Goal: Download file/media

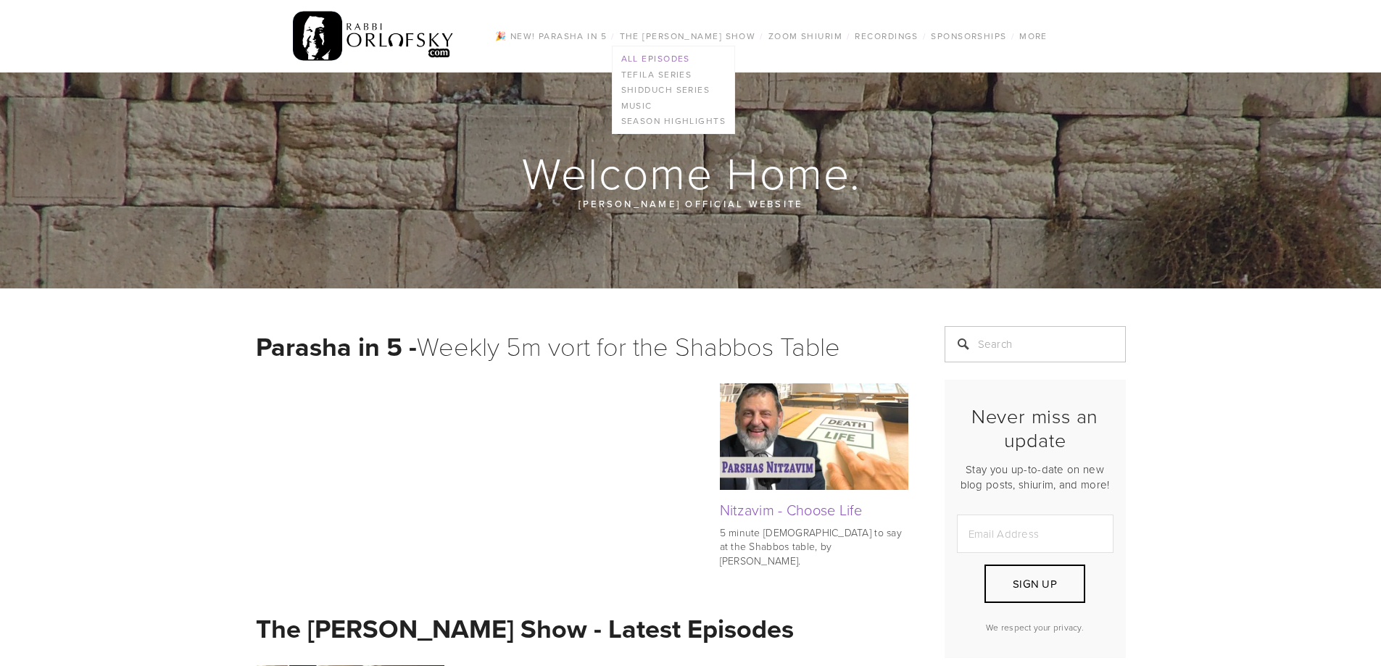
click at [679, 59] on link "All Episodes" at bounding box center [673, 59] width 122 height 16
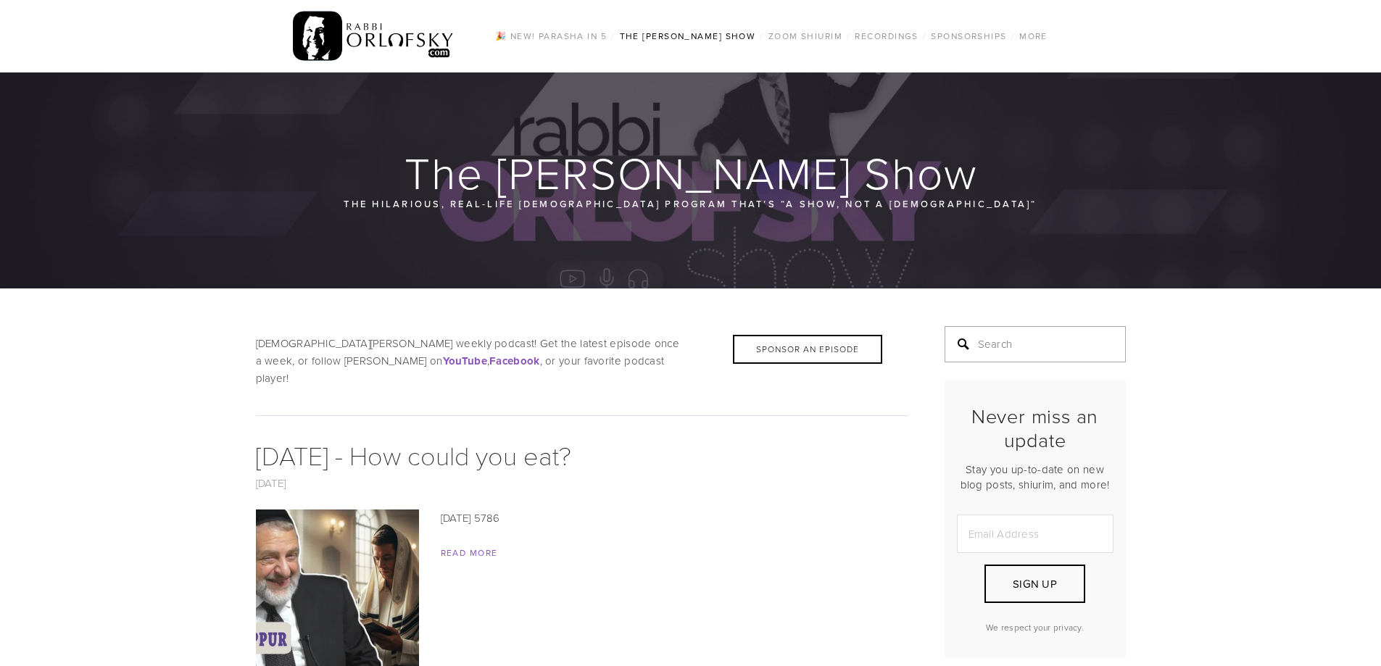
click at [1065, 340] on input "Search" at bounding box center [1034, 344] width 181 height 36
type input "sukkos"
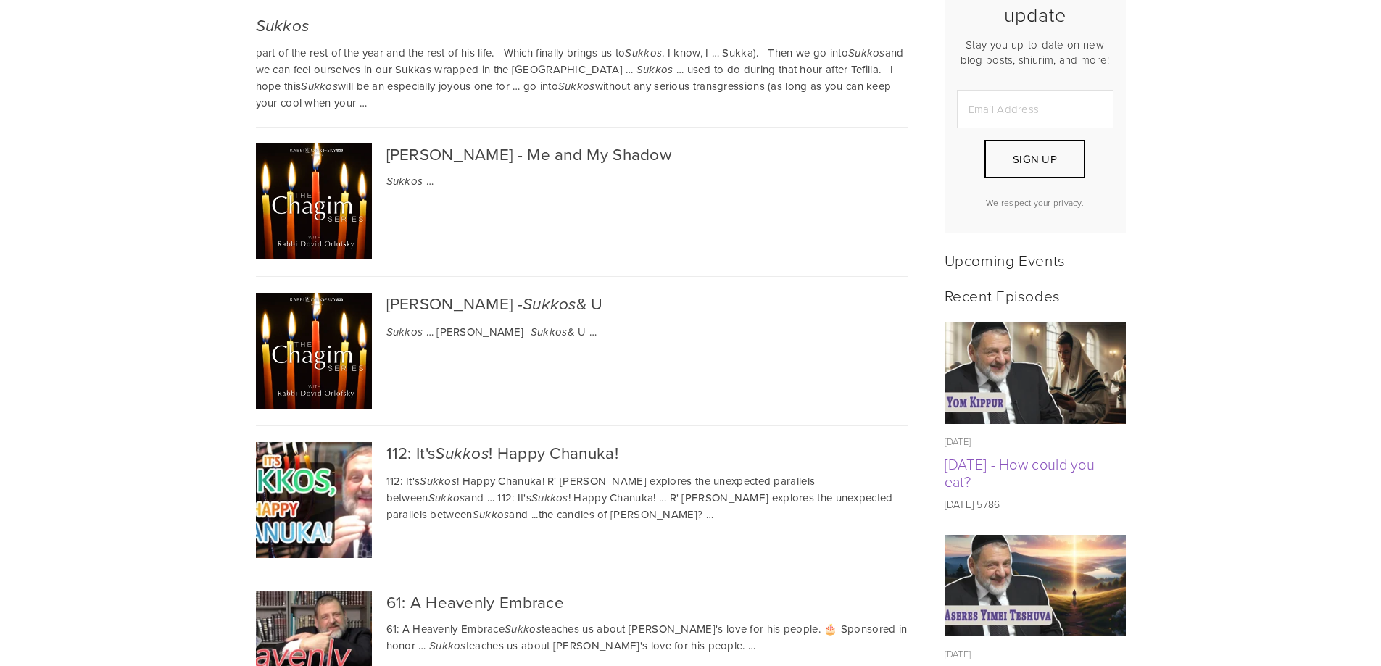
scroll to position [725, 0]
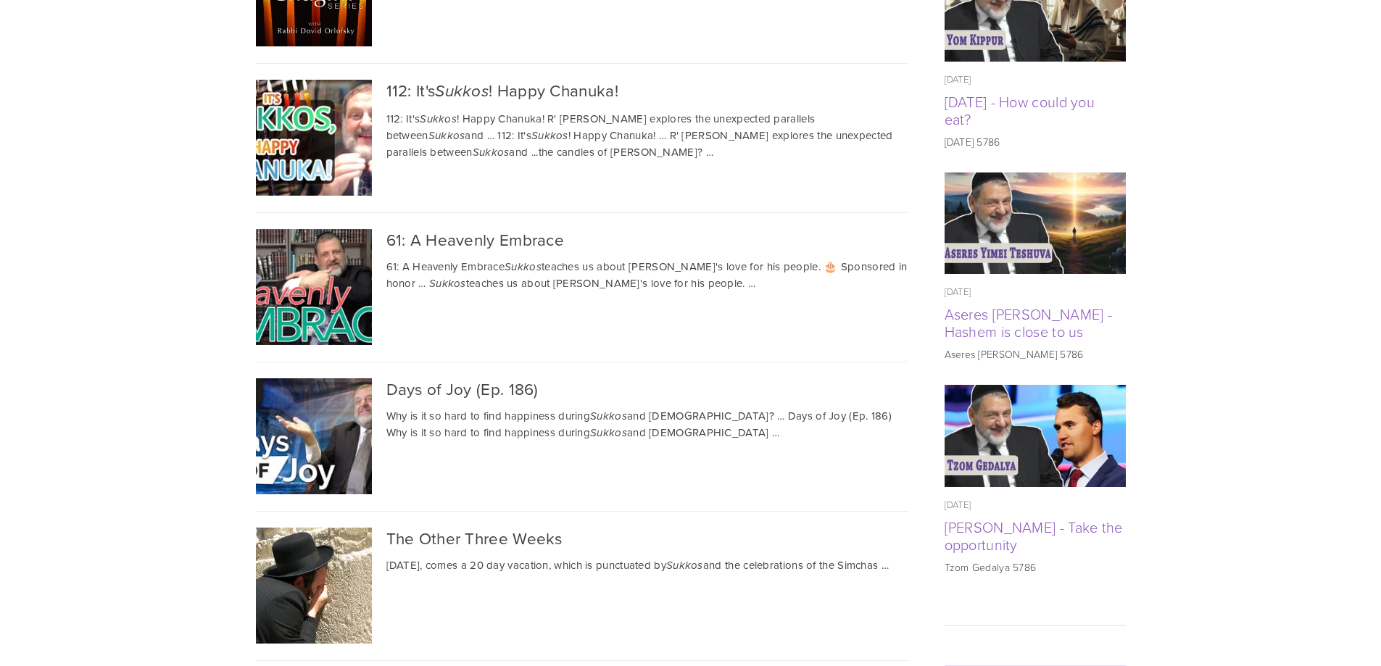
click at [454, 237] on div "61: A Heavenly Embrace" at bounding box center [582, 239] width 652 height 21
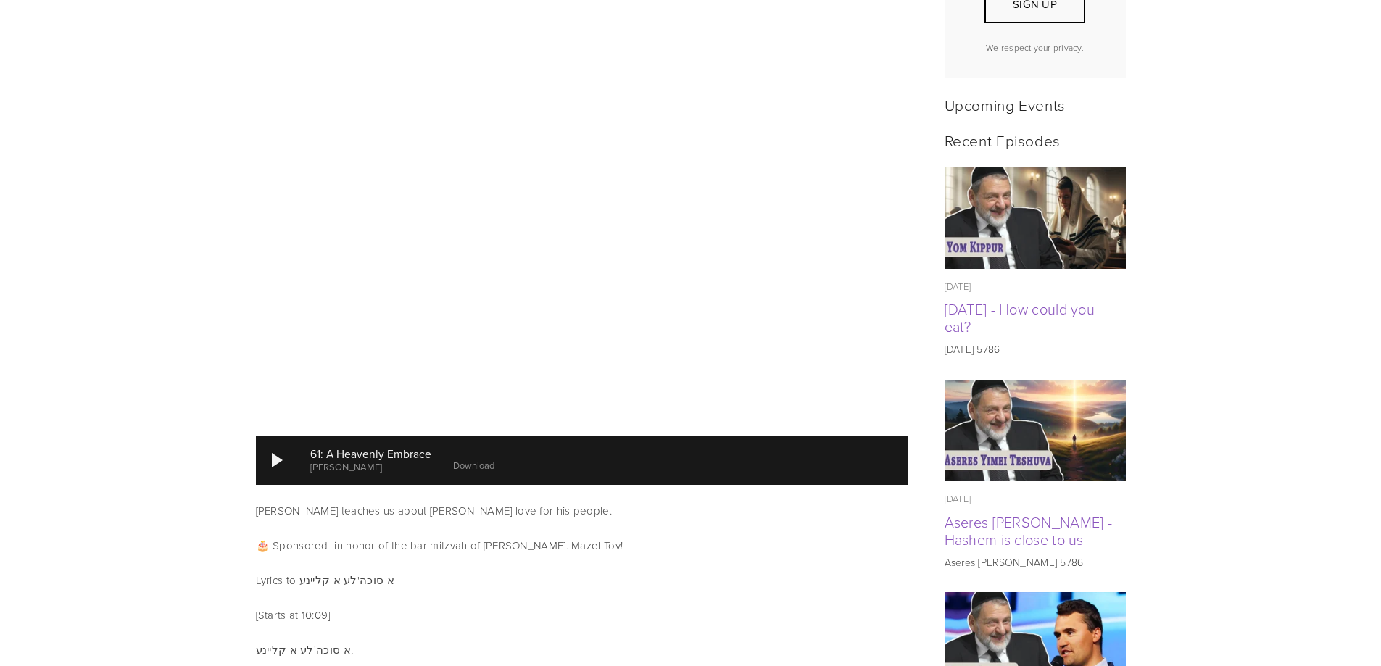
scroll to position [507, 0]
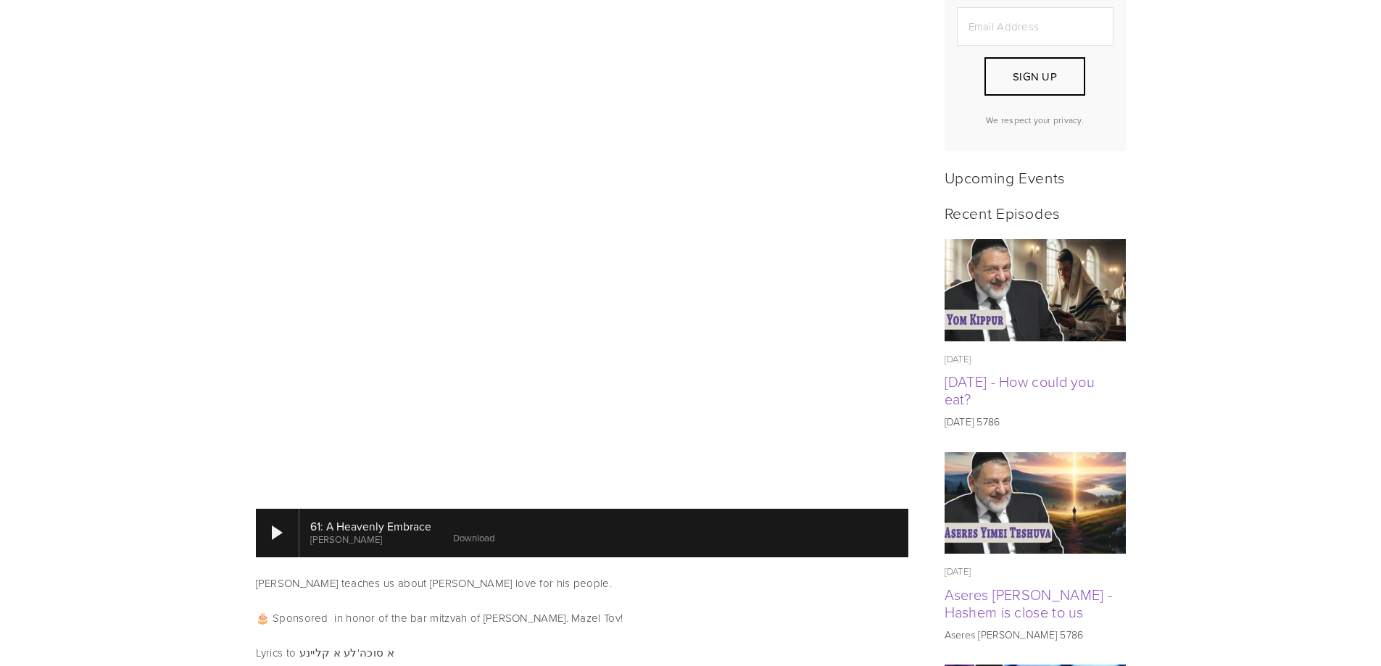
click at [484, 531] on link "Download" at bounding box center [473, 537] width 41 height 13
